Goal: Register for event/course

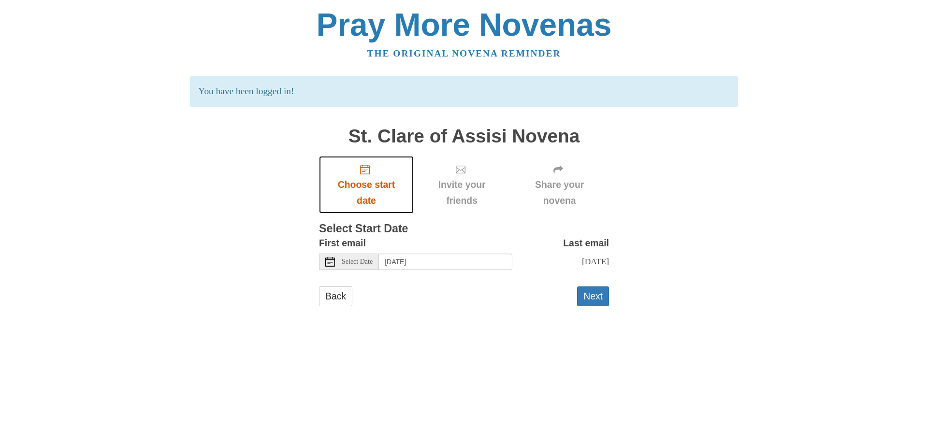
click at [368, 184] on span "Choose start date" at bounding box center [366, 193] width 75 height 32
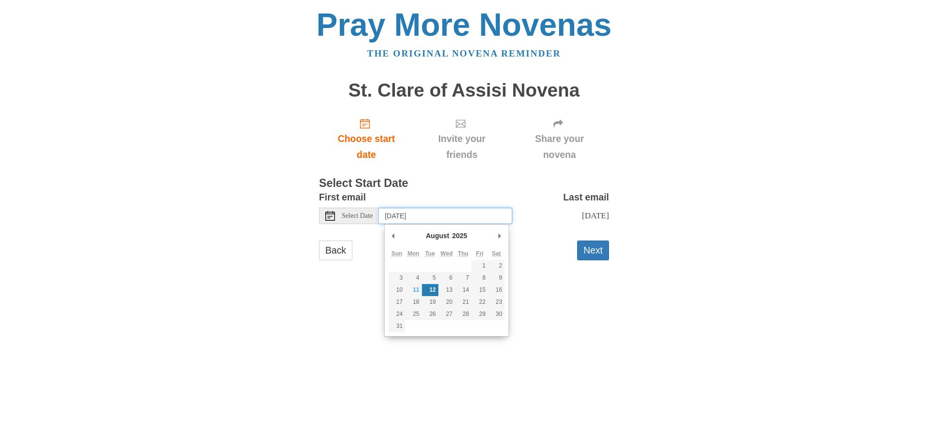
drag, startPoint x: 459, startPoint y: 215, endPoint x: 449, endPoint y: 217, distance: 10.4
click at [449, 217] on input "Tuesday, August 12th" at bounding box center [445, 216] width 133 height 16
type input "Monday, August 11th"
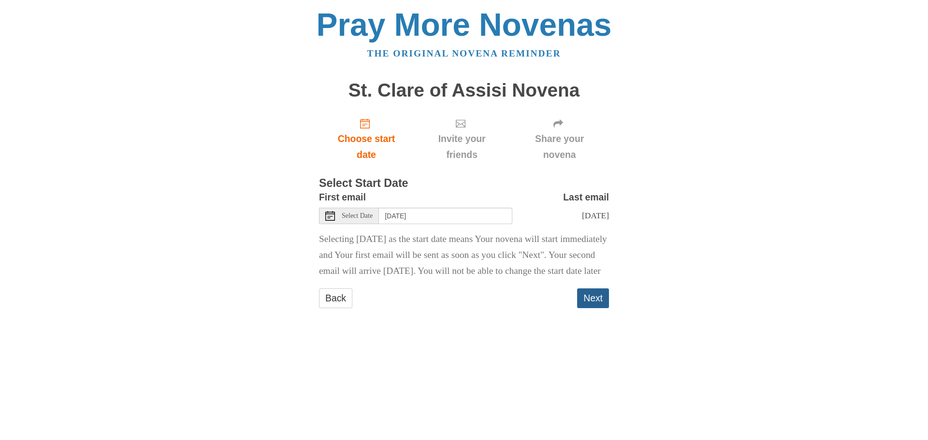
click at [596, 308] on button "Next" at bounding box center [593, 299] width 32 height 20
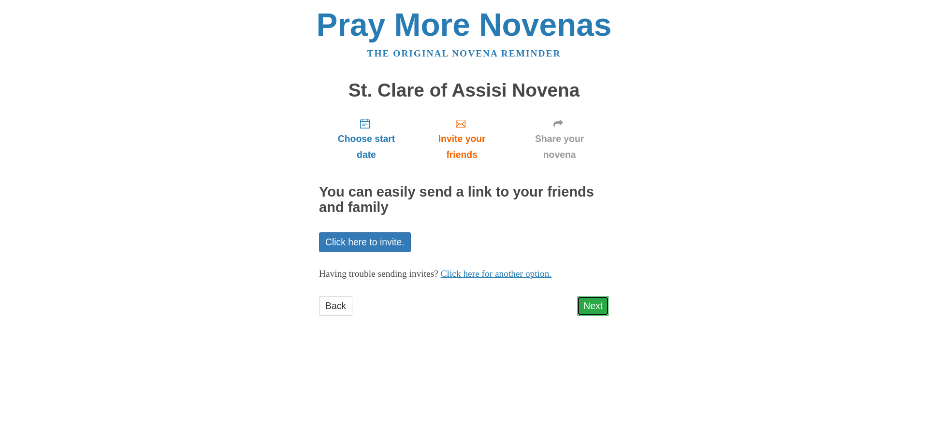
click at [595, 307] on link "Next" at bounding box center [593, 306] width 32 height 20
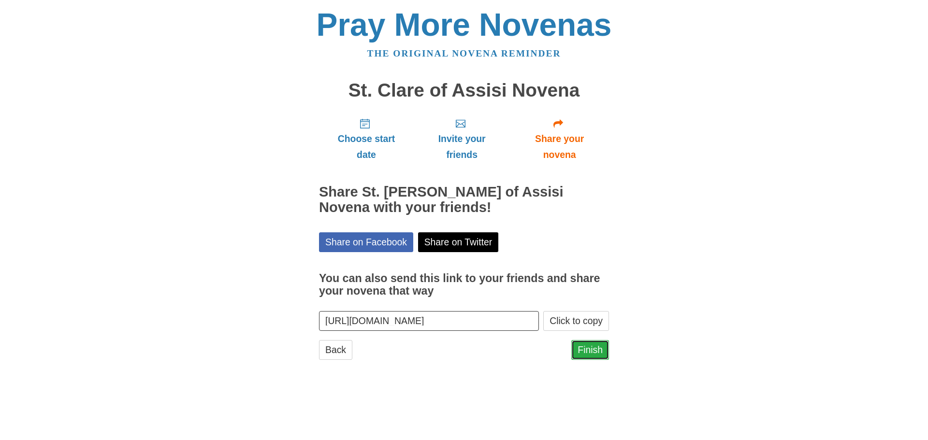
click at [593, 348] on link "Finish" at bounding box center [590, 350] width 38 height 20
